Goal: Find specific page/section: Find specific page/section

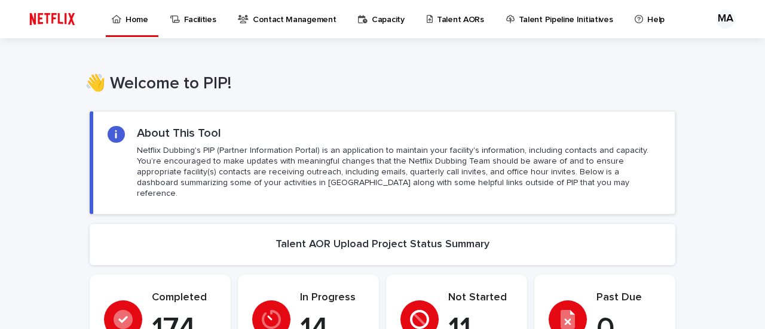
click at [443, 19] on p "Talent AORs" at bounding box center [460, 12] width 47 height 25
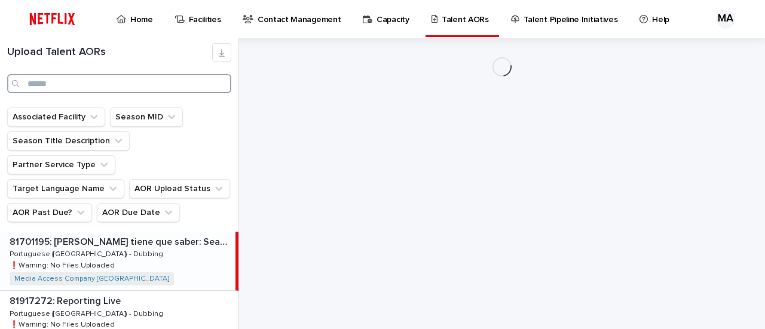
click at [62, 88] on input "Search" at bounding box center [119, 83] width 224 height 19
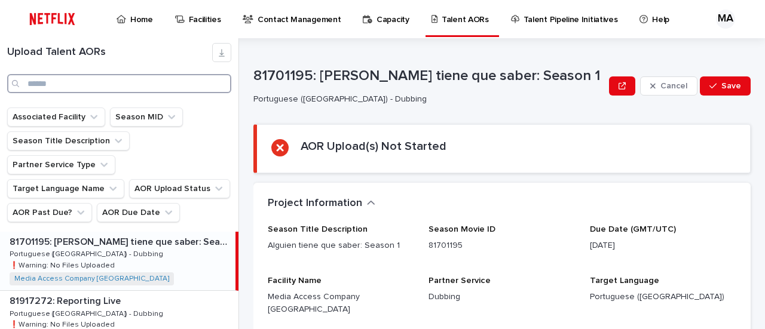
paste input "********"
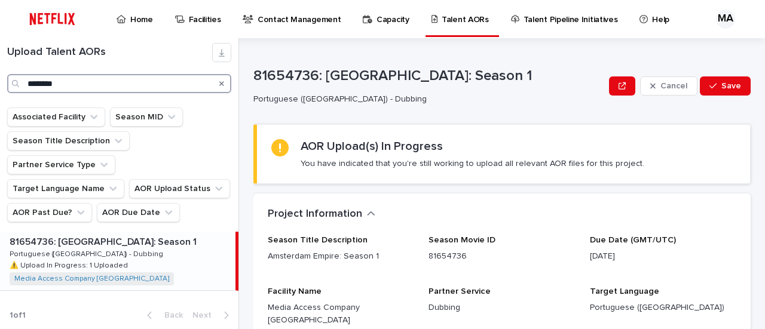
type input "********"
